Goal: Information Seeking & Learning: Learn about a topic

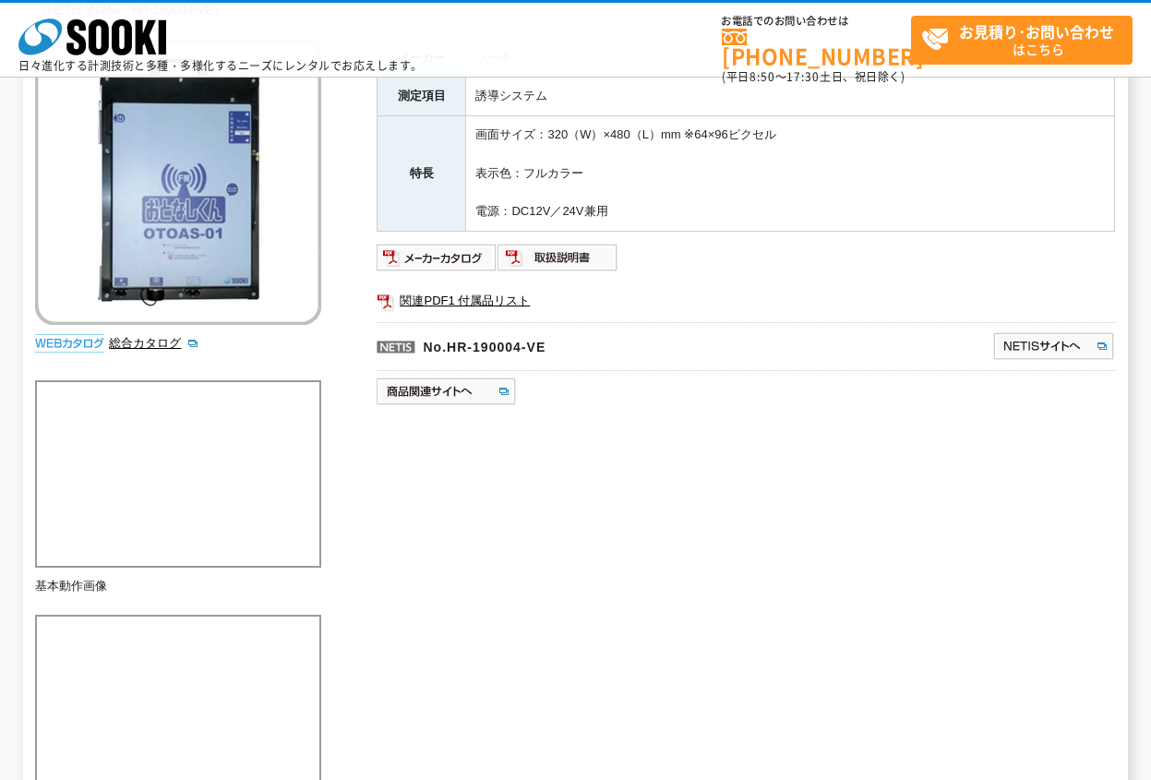
scroll to position [646, 0]
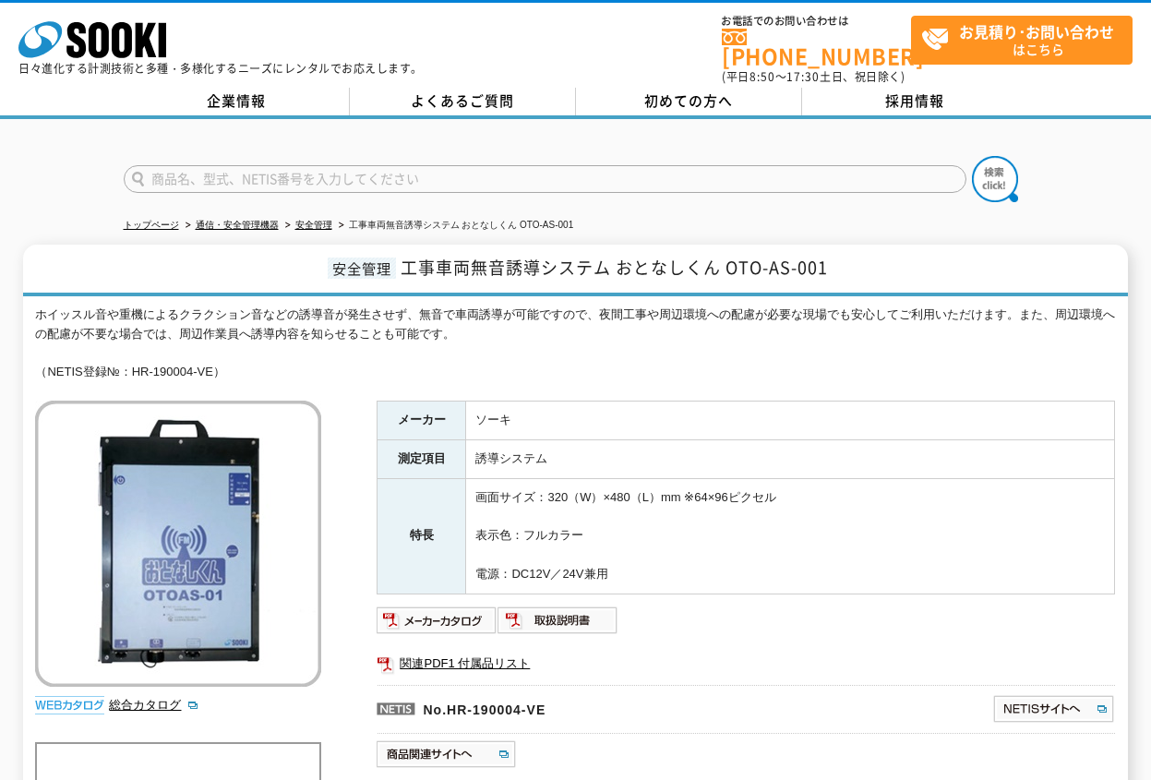
click at [430, 275] on h1 "安全管理 工事車両無音誘導システム おとなしくん OTO-AS-001" at bounding box center [575, 271] width 1105 height 52
drag, startPoint x: 404, startPoint y: 257, endPoint x: 715, endPoint y: 263, distance: 311.2
click at [715, 263] on span "工事車両無音誘導システム おとなしくん OTO-AS-001" at bounding box center [614, 267] width 427 height 25
copy span "工事車両無音誘導システム おとなしくん"
click at [592, 345] on div "ホイッスル音や重機によるクラクション音などの誘導音が発生させず、無音で車両誘導が可能ですので、夜間工事や周辺環境への配慮が必要な現場でも安心してご利用いただけ…" at bounding box center [575, 344] width 1080 height 77
